Goal: Find specific page/section: Find specific page/section

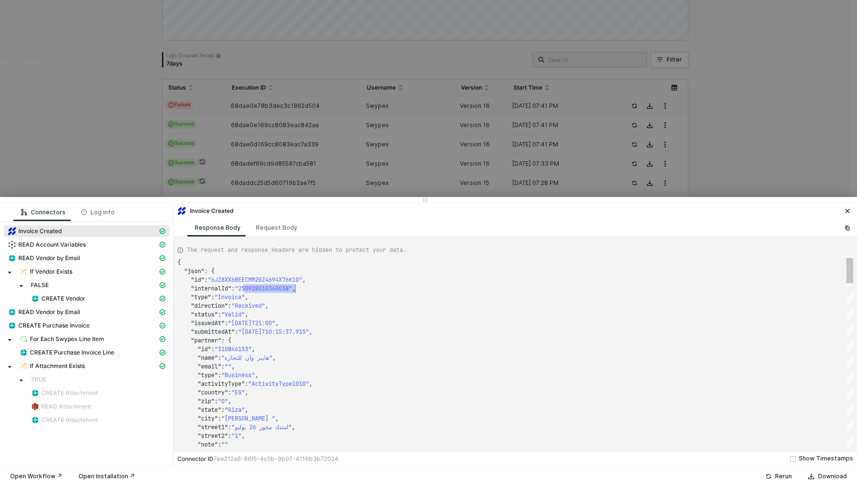
scroll to position [26, 118]
click at [268, 93] on div at bounding box center [428, 243] width 857 height 486
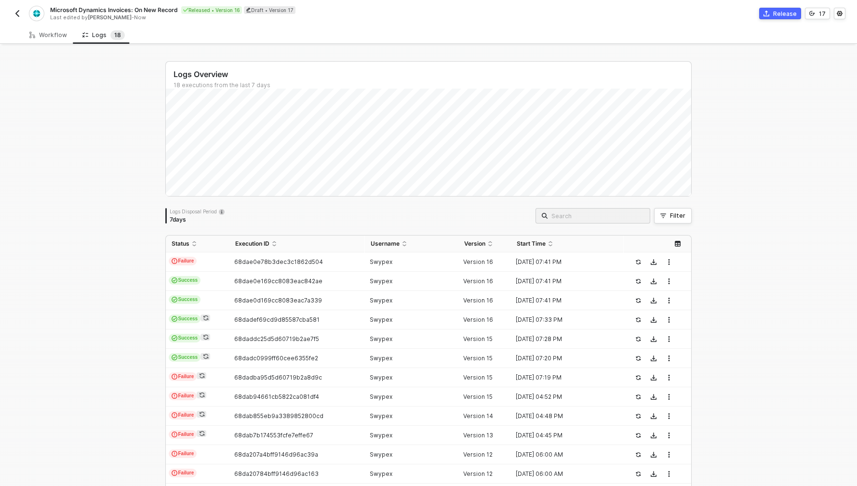
scroll to position [0, 0]
click at [10, 12] on div "Microsoft Dynamics Invoices: On New Record Released • Version 16 Draft • Versio…" at bounding box center [428, 13] width 857 height 27
click at [17, 14] on img "button" at bounding box center [17, 15] width 8 height 8
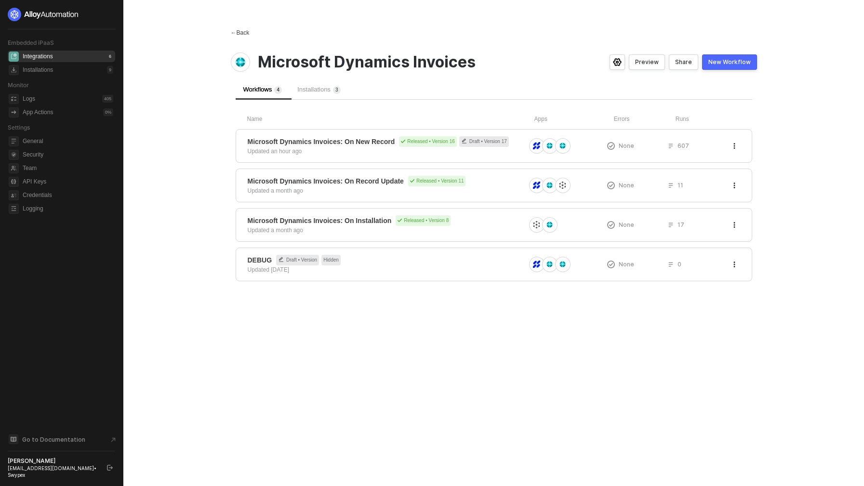
click at [232, 33] on span "←" at bounding box center [234, 32] width 6 height 7
